Goal: Information Seeking & Learning: Learn about a topic

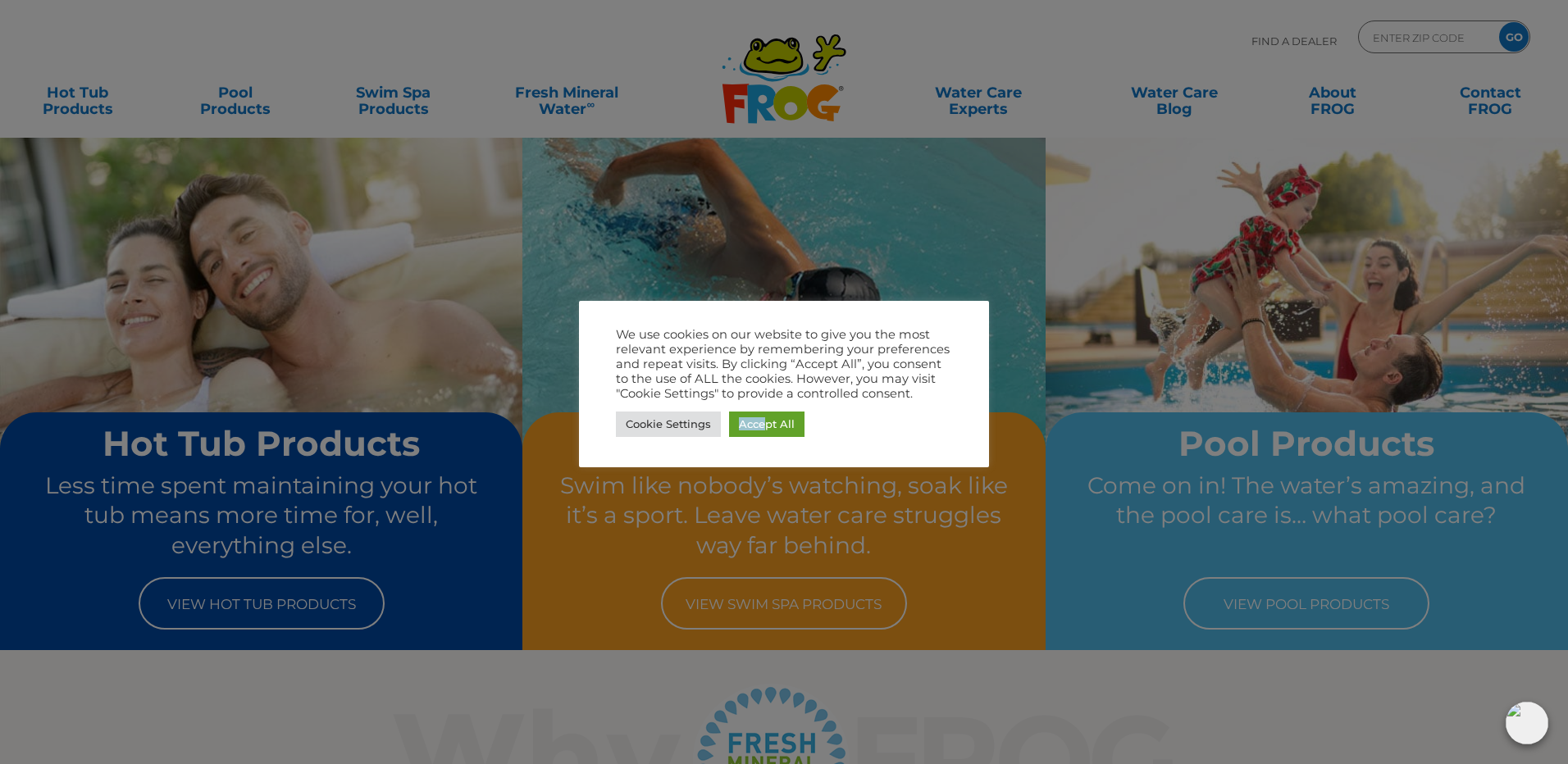
drag, startPoint x: 722, startPoint y: 464, endPoint x: 730, endPoint y: 443, distance: 22.5
click at [730, 443] on div "We use cookies on our website to give you the most relevant experience by remem…" at bounding box center [784, 383] width 410 height 167
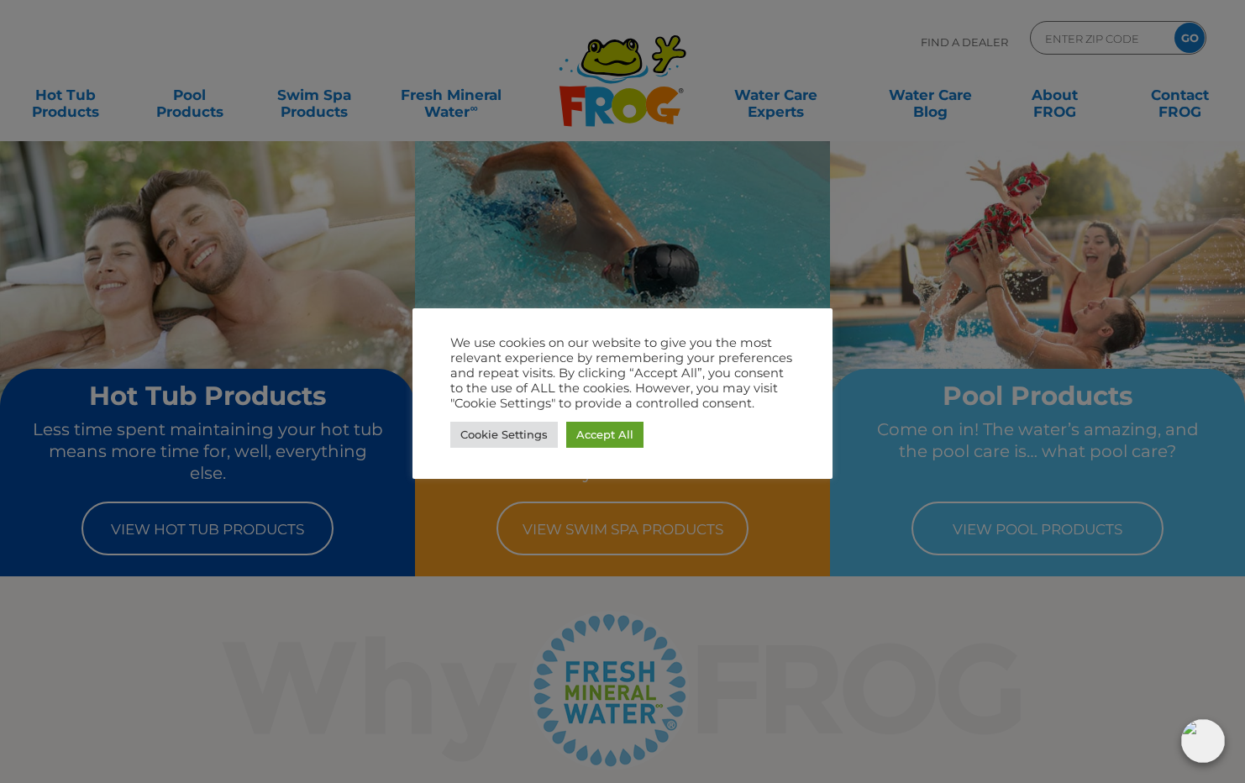
click at [470, 16] on div at bounding box center [622, 391] width 1245 height 783
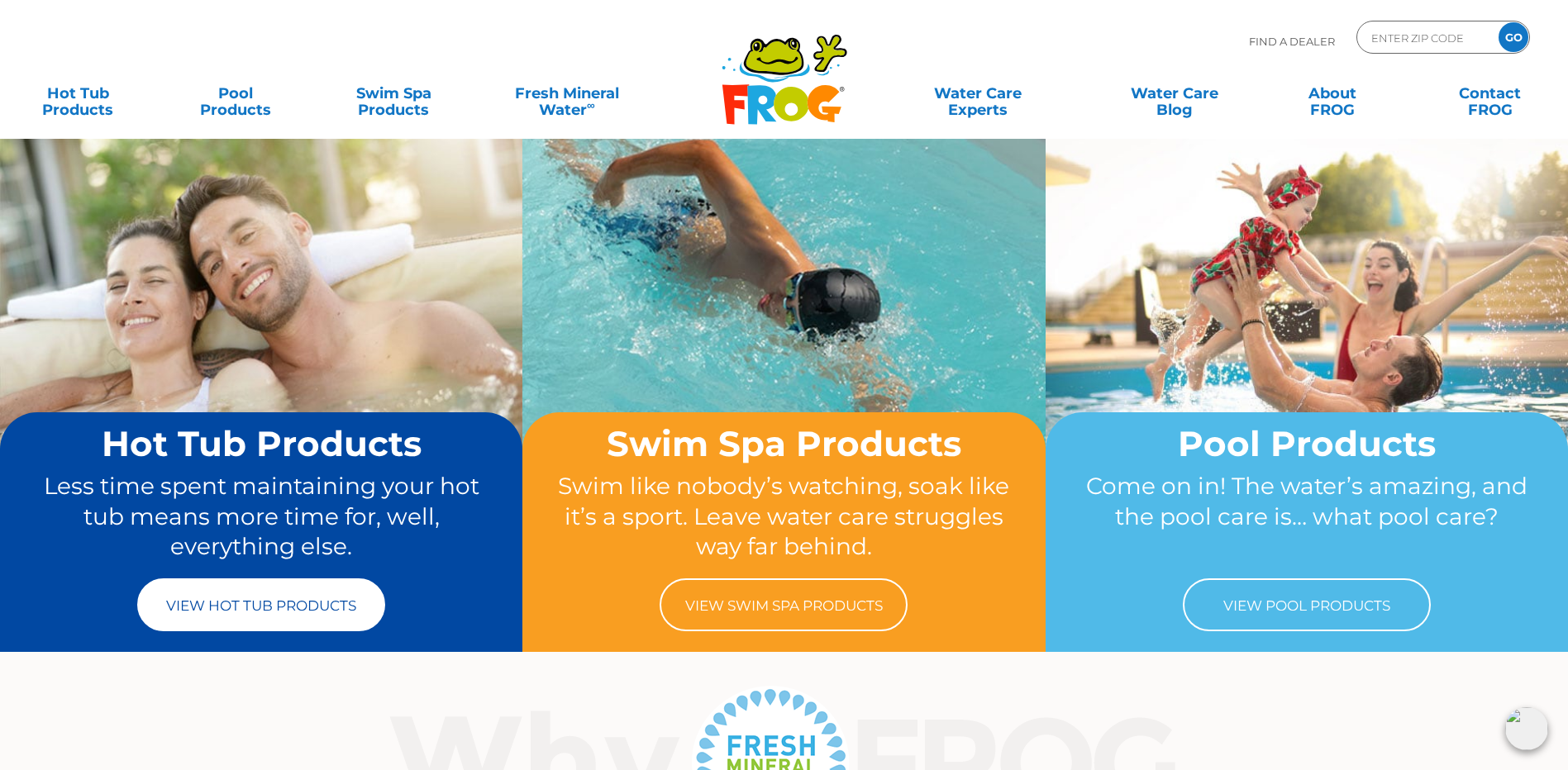
click at [282, 593] on link "View Hot Tub Products" at bounding box center [261, 605] width 248 height 53
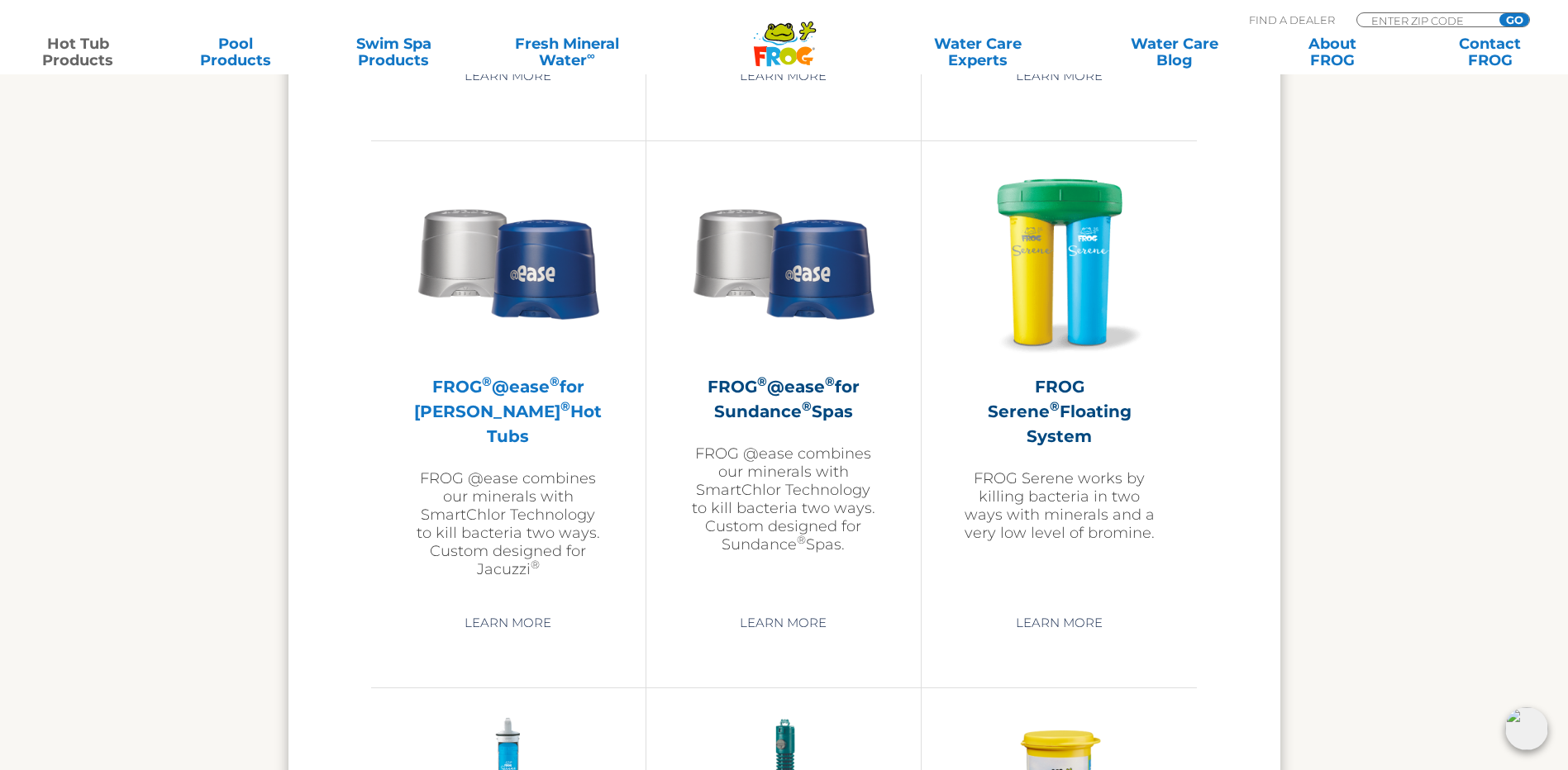
scroll to position [2892, 0]
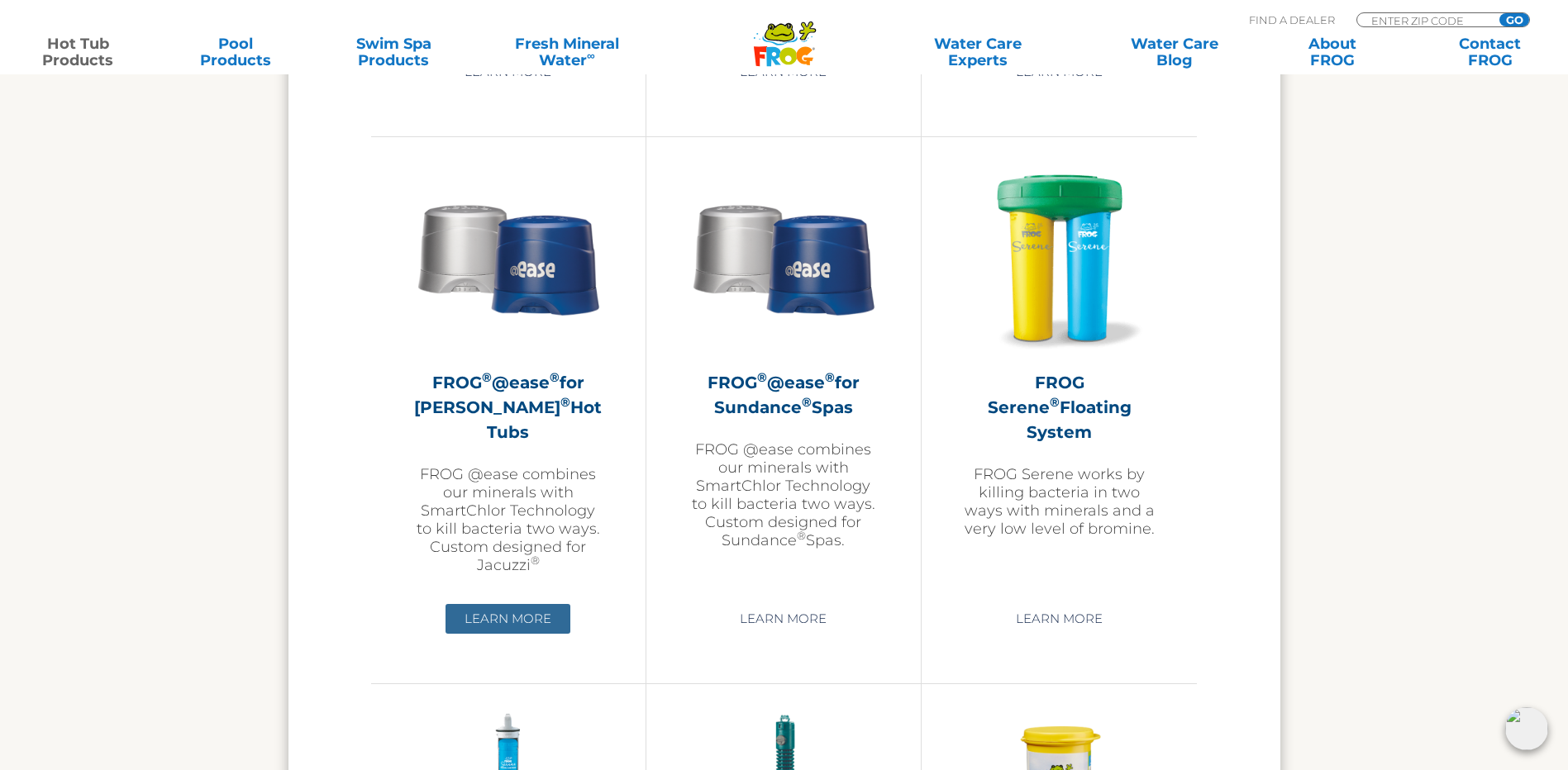
click at [525, 610] on link "Learn More" at bounding box center [508, 619] width 125 height 30
